Goal: Navigation & Orientation: Find specific page/section

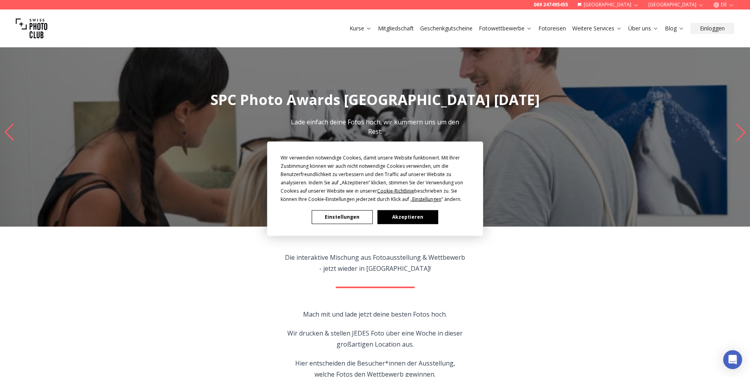
drag, startPoint x: 401, startPoint y: 226, endPoint x: 398, endPoint y: 224, distance: 4.2
click at [401, 224] on button "Akzeptieren" at bounding box center [407, 217] width 61 height 14
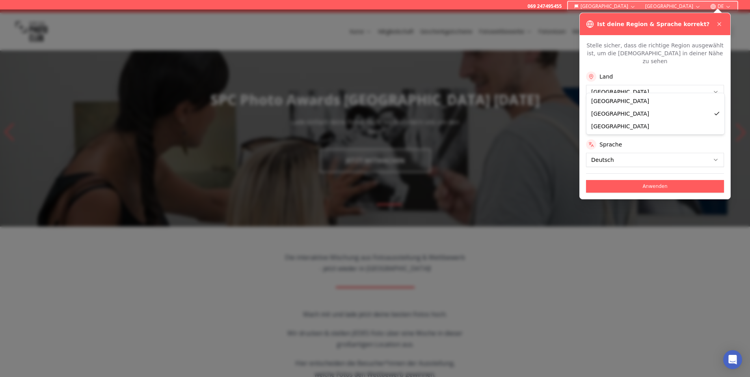
click at [716, 25] on button at bounding box center [719, 23] width 9 height 9
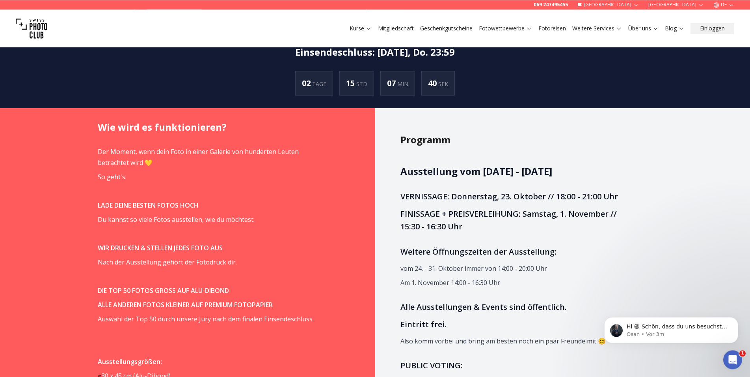
scroll to position [523, 0]
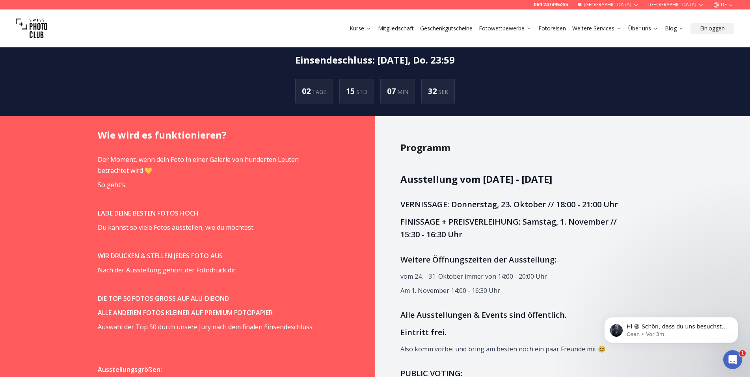
click at [404, 27] on link "Mitgliedschaft" at bounding box center [396, 28] width 36 height 8
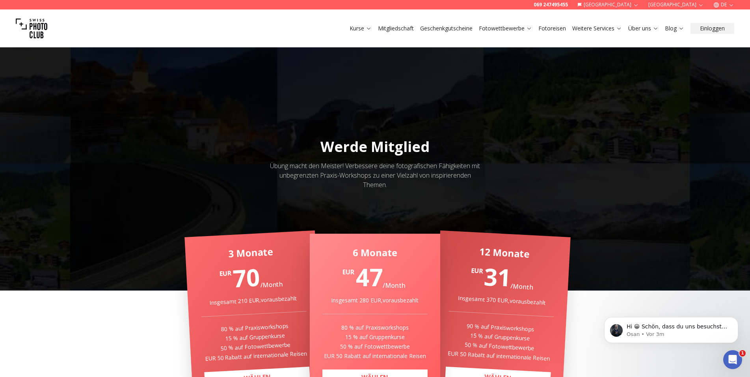
scroll to position [80, 0]
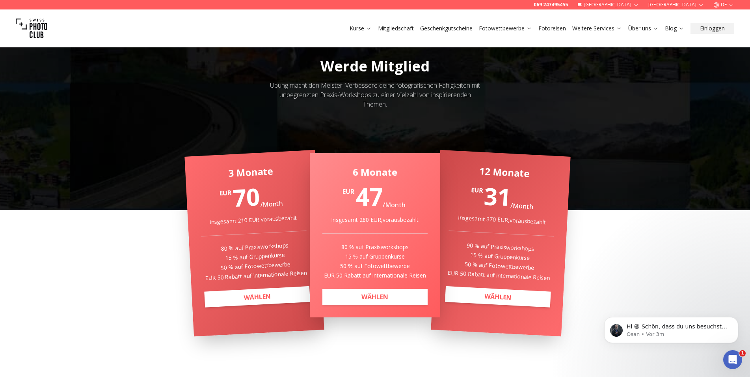
click at [551, 30] on link "Fotoreisen" at bounding box center [553, 28] width 28 height 8
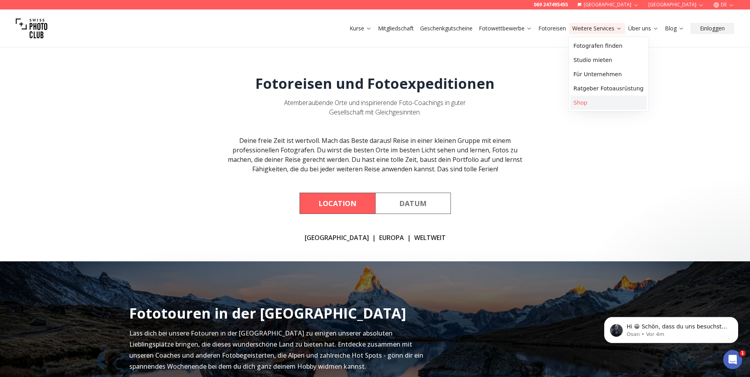
click at [596, 103] on link "Shop" at bounding box center [609, 102] width 76 height 14
